Goal: Task Accomplishment & Management: Use online tool/utility

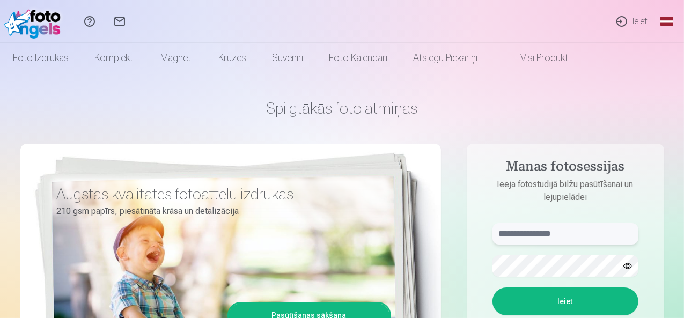
click at [560, 231] on input "text" at bounding box center [566, 233] width 146 height 21
type input "**********"
click at [588, 303] on button "Ieiet" at bounding box center [566, 302] width 146 height 28
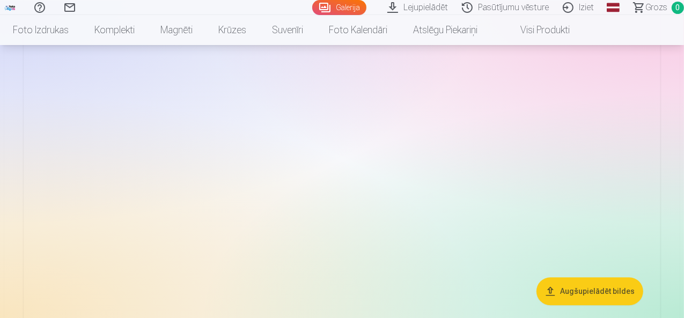
scroll to position [5713, 0]
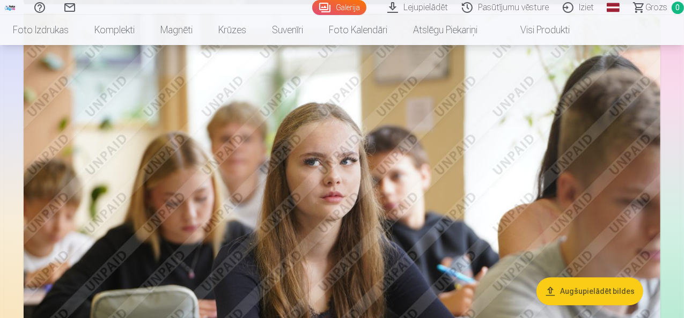
drag, startPoint x: 685, startPoint y: 146, endPoint x: 672, endPoint y: 56, distance: 91.1
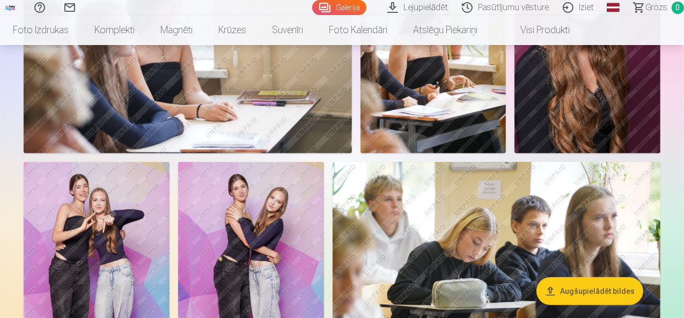
scroll to position [7398, 0]
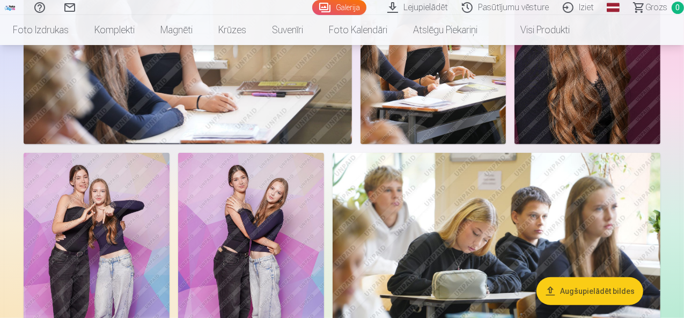
click at [170, 270] on img at bounding box center [97, 262] width 146 height 219
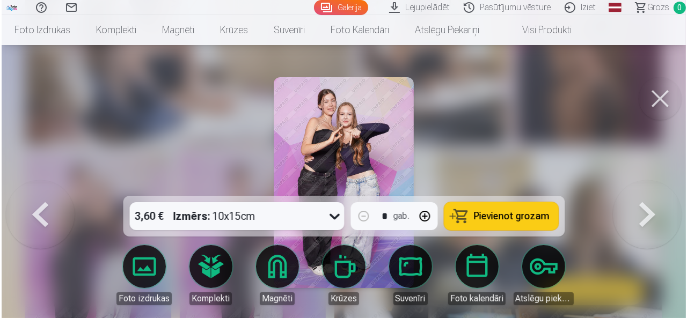
scroll to position [7427, 0]
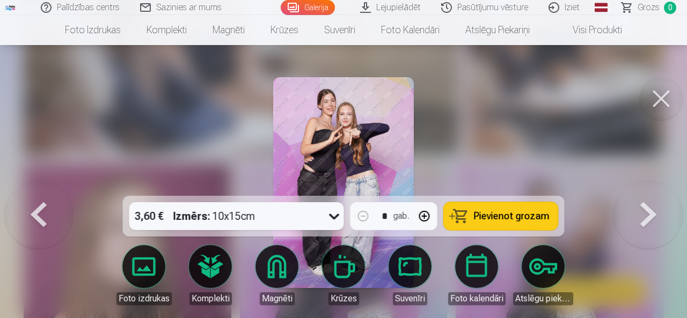
click at [30, 185] on button at bounding box center [38, 182] width 69 height 5
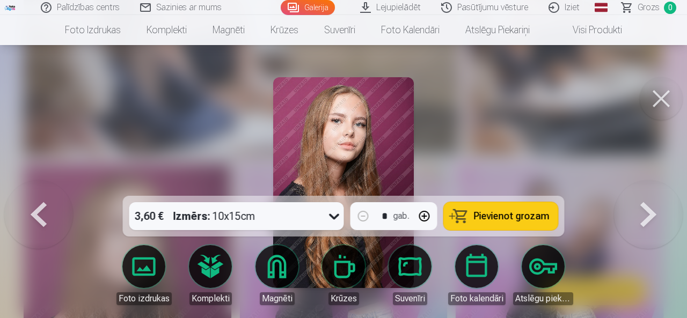
click at [662, 110] on button at bounding box center [661, 98] width 43 height 43
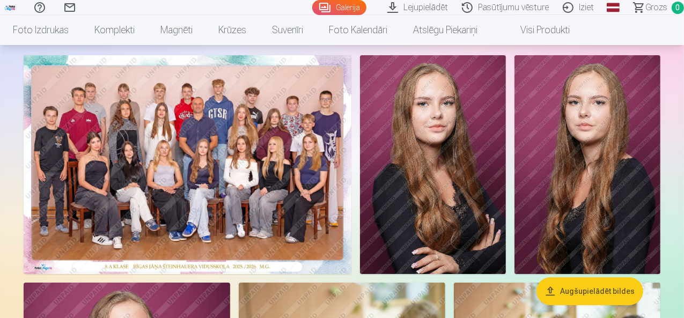
scroll to position [86, 0]
